Goal: Transaction & Acquisition: Book appointment/travel/reservation

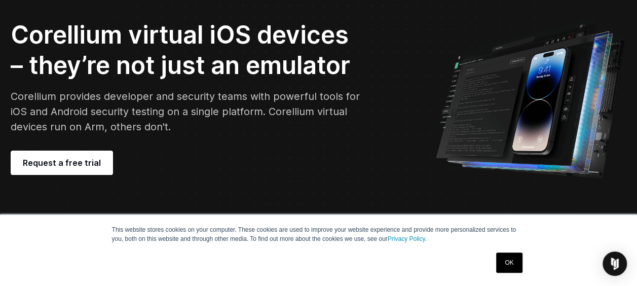
scroll to position [76, 0]
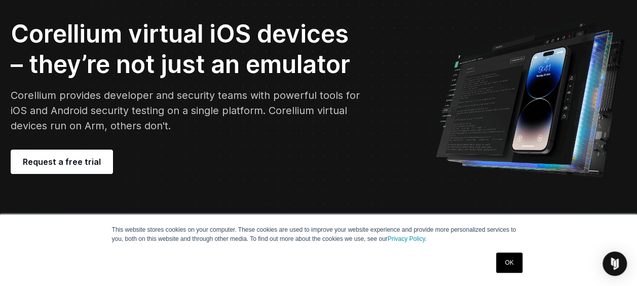
click at [634, 41] on div at bounding box center [531, 96] width 212 height 162
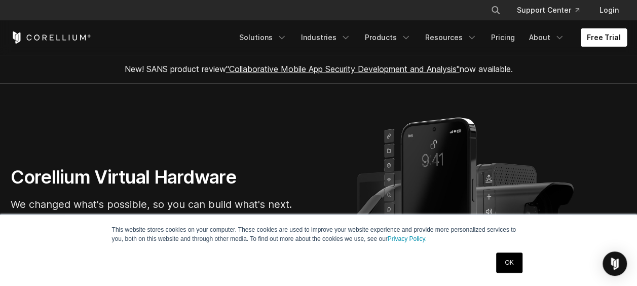
click at [613, 43] on link "Free Trial" at bounding box center [604, 37] width 46 height 18
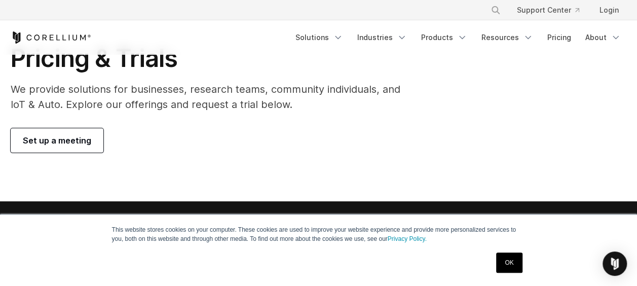
scroll to position [62, 0]
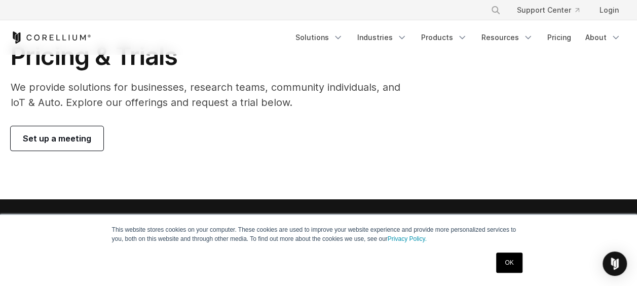
click at [23, 139] on span "Set up a meeting" at bounding box center [57, 138] width 68 height 12
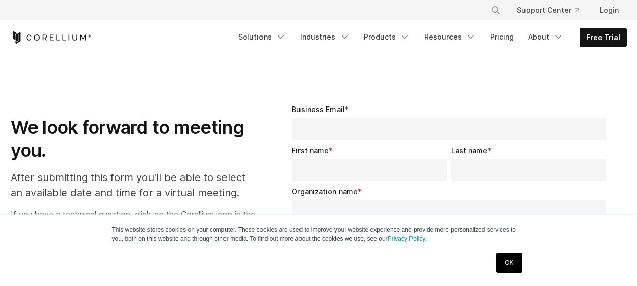
select select "**"
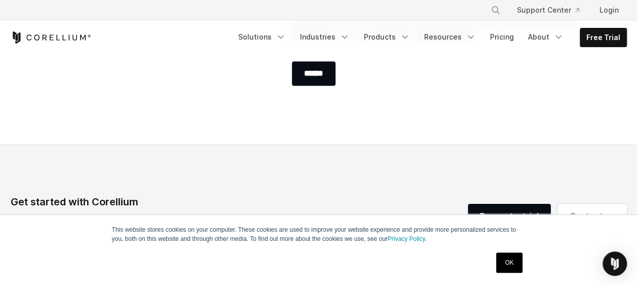
scroll to position [509, 0]
